Goal: Browse casually

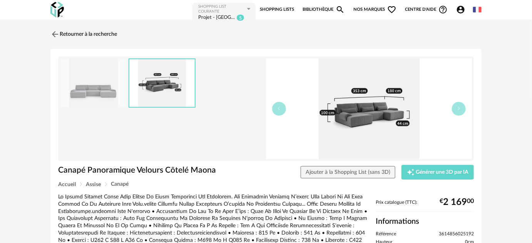
click at [52, 10] on img at bounding box center [56, 10] width 13 height 16
